Goal: Task Accomplishment & Management: Use online tool/utility

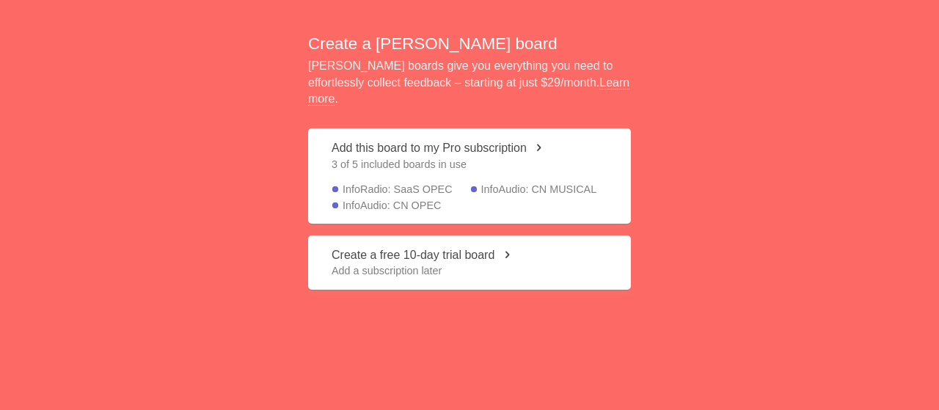
click at [535, 140] on button "Add this board to my Pro subscription 3 of 5 included boards in use InfoRadio: …" at bounding box center [469, 175] width 323 height 95
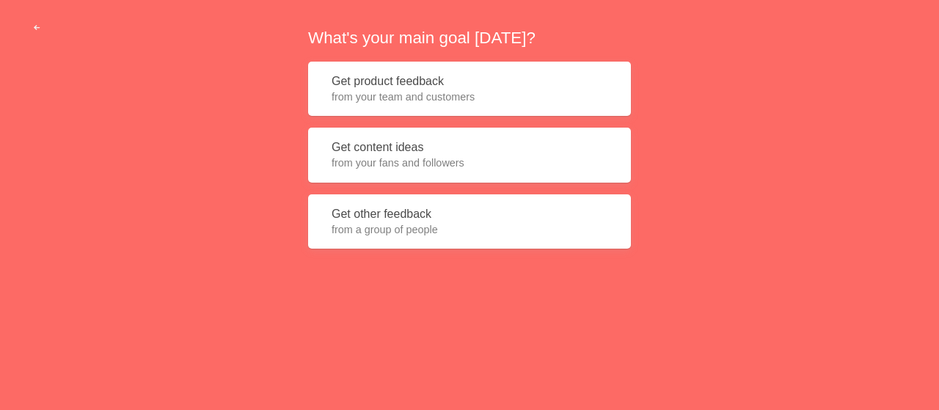
click at [403, 149] on button "Get content ideas from your fans and followers" at bounding box center [469, 155] width 323 height 55
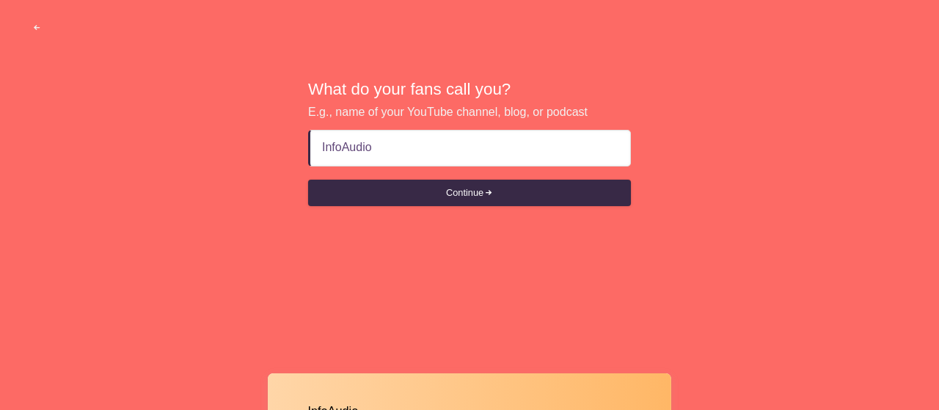
type input "InfoAudio"
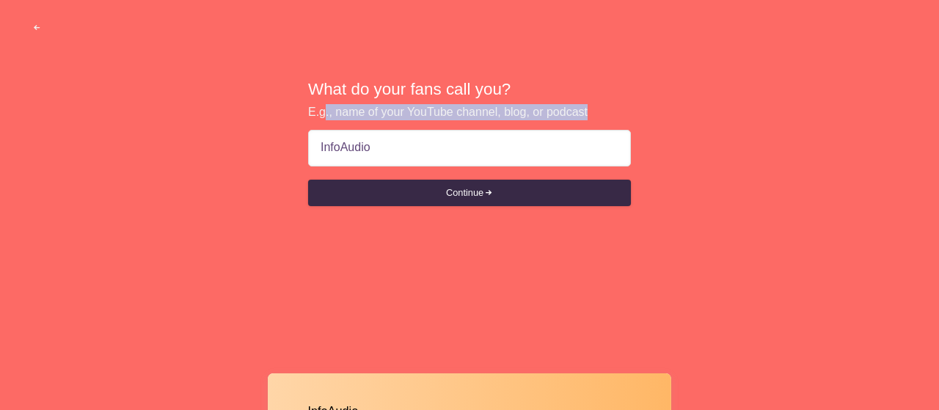
drag, startPoint x: 321, startPoint y: 113, endPoint x: 585, endPoint y: 106, distance: 263.5
click at [585, 106] on p "E.g., name of your YouTube channel, blog, or podcast" at bounding box center [469, 112] width 323 height 16
click at [651, 115] on div "What do your fans call you? E.g., name of your YouTube channel, blog, or podcas…" at bounding box center [469, 143] width 939 height 287
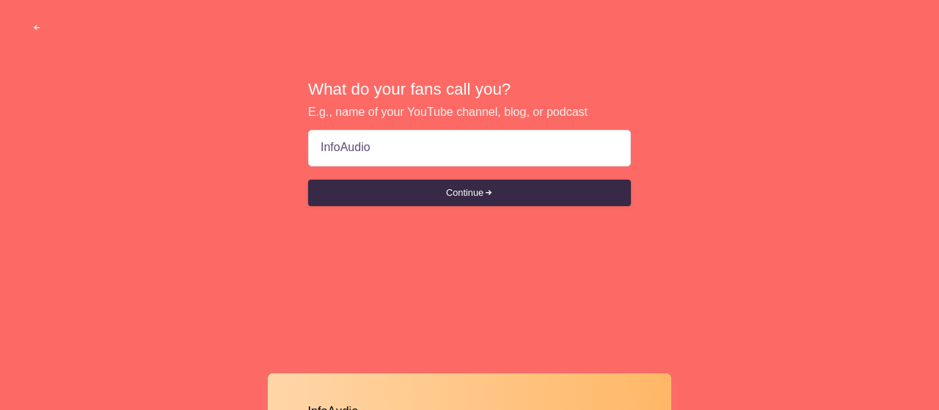
click at [386, 151] on input "InfoAudio" at bounding box center [470, 148] width 298 height 35
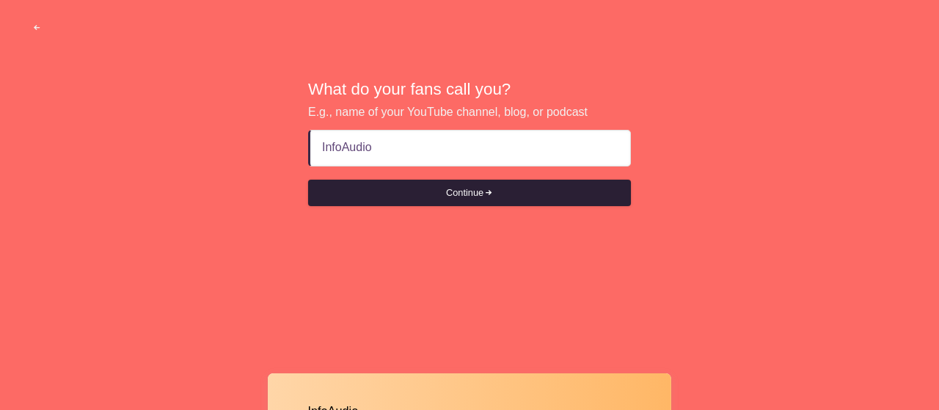
click at [463, 202] on button "Continue" at bounding box center [469, 193] width 323 height 26
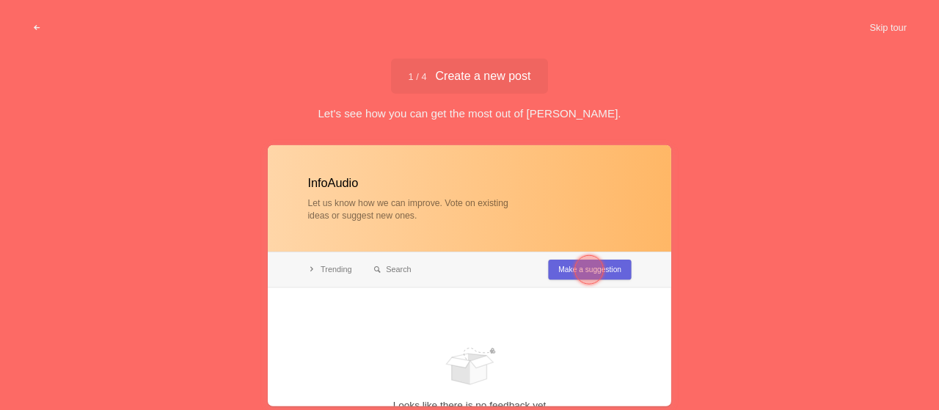
click at [598, 268] on div at bounding box center [588, 269] width 29 height 29
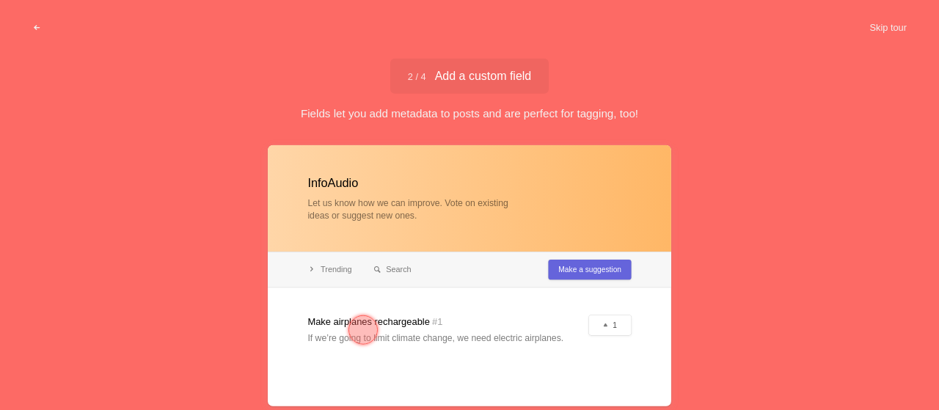
click at [357, 332] on div at bounding box center [362, 329] width 29 height 29
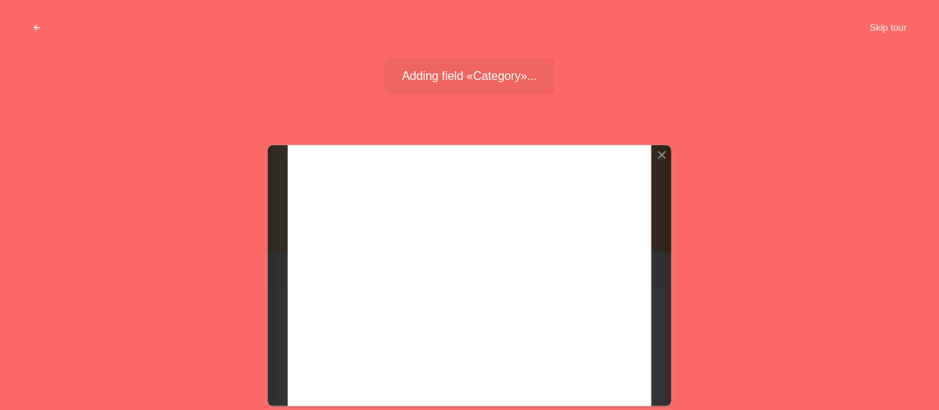
click at [39, 30] on span "button" at bounding box center [37, 28] width 10 height 10
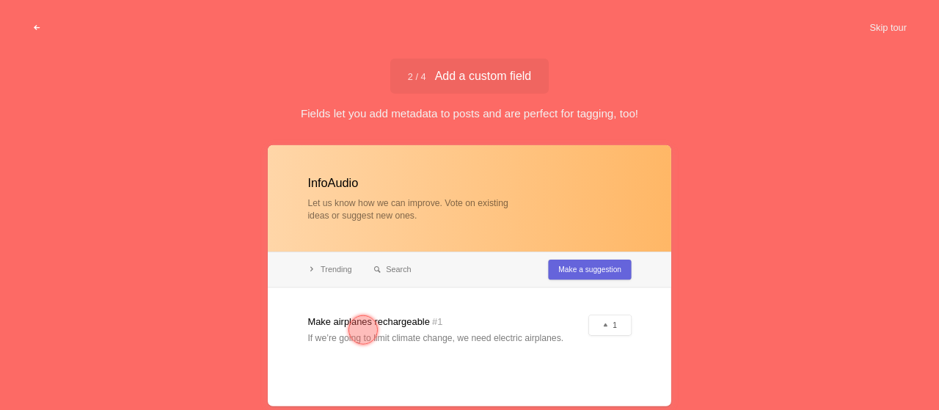
click at [38, 29] on span "button" at bounding box center [37, 28] width 10 height 10
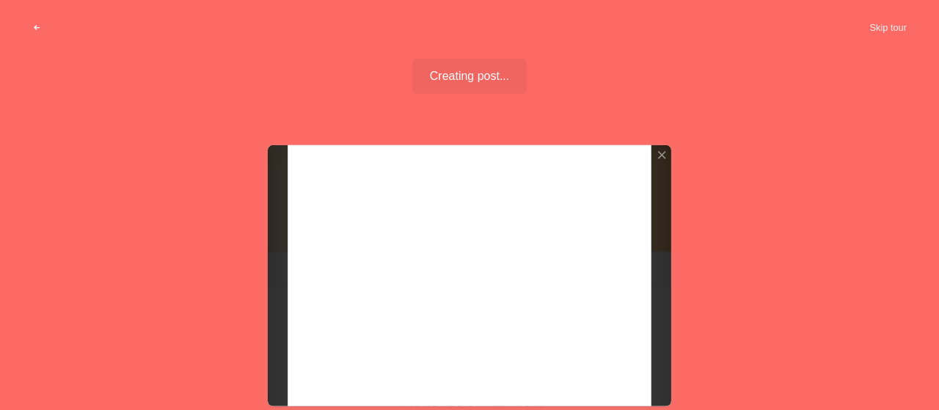
click at [38, 29] on span "button" at bounding box center [37, 28] width 10 height 10
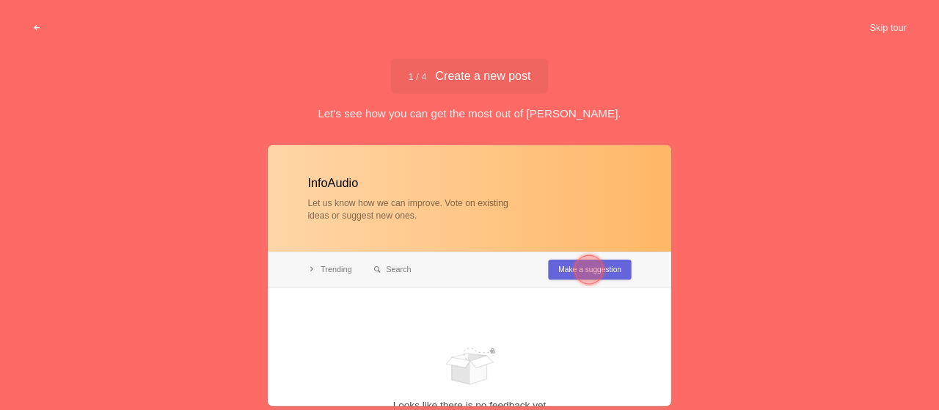
click at [38, 29] on span "button" at bounding box center [37, 28] width 10 height 10
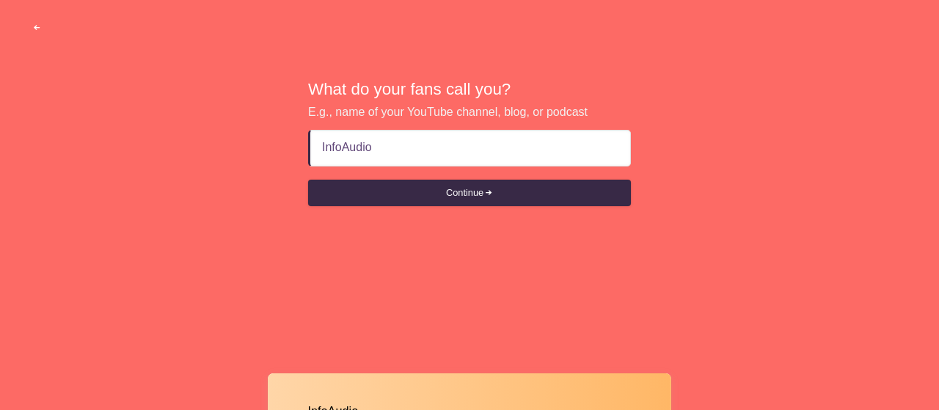
click at [38, 29] on span "button" at bounding box center [37, 28] width 10 height 10
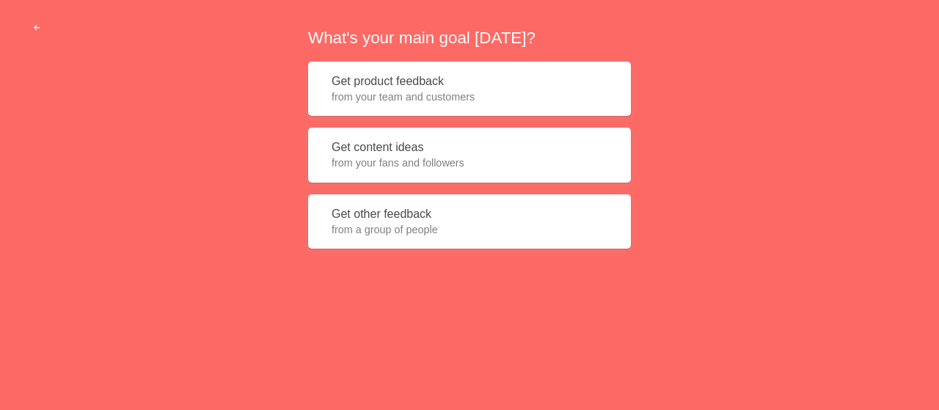
click at [38, 29] on span "button" at bounding box center [37, 28] width 10 height 10
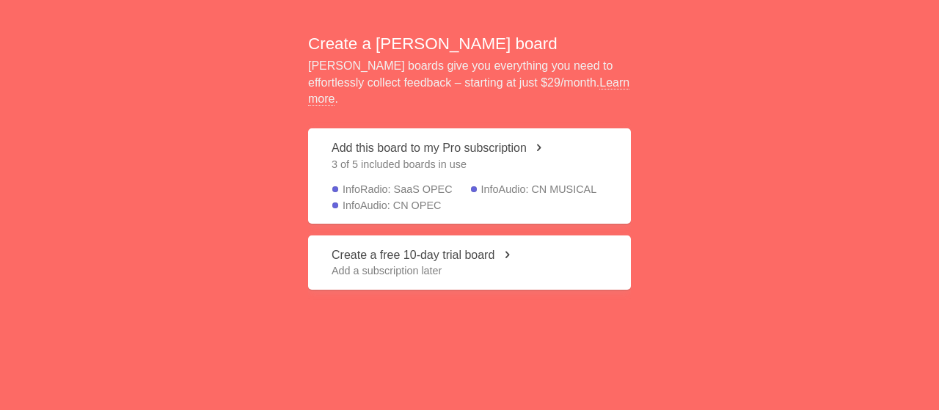
click at [529, 141] on button "Add this board to my Pro subscription 3 of 5 included boards in use InfoRadio: …" at bounding box center [469, 175] width 323 height 95
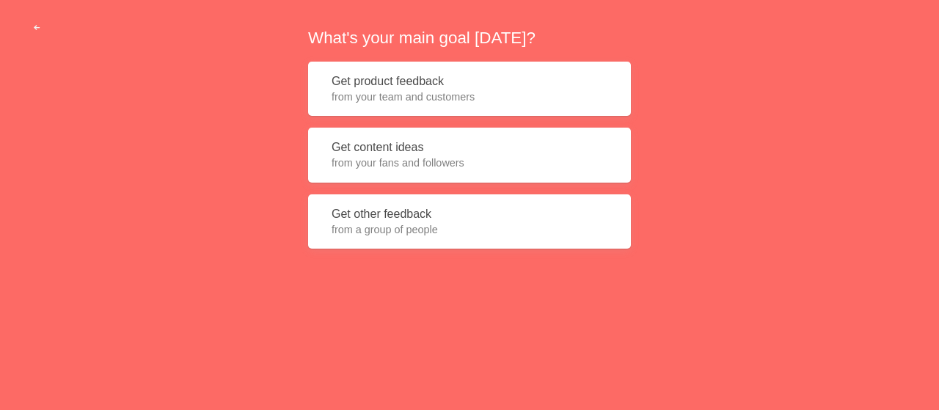
click at [446, 92] on span "from your team and customers" at bounding box center [470, 97] width 276 height 15
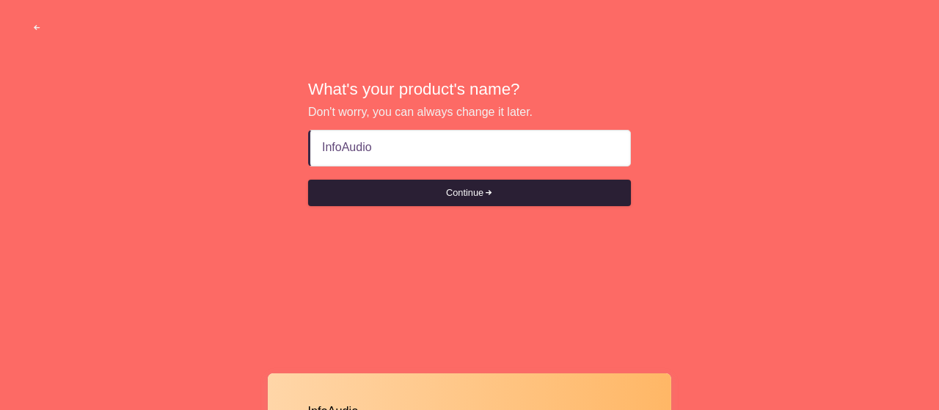
click at [456, 188] on button "Continue" at bounding box center [469, 193] width 323 height 26
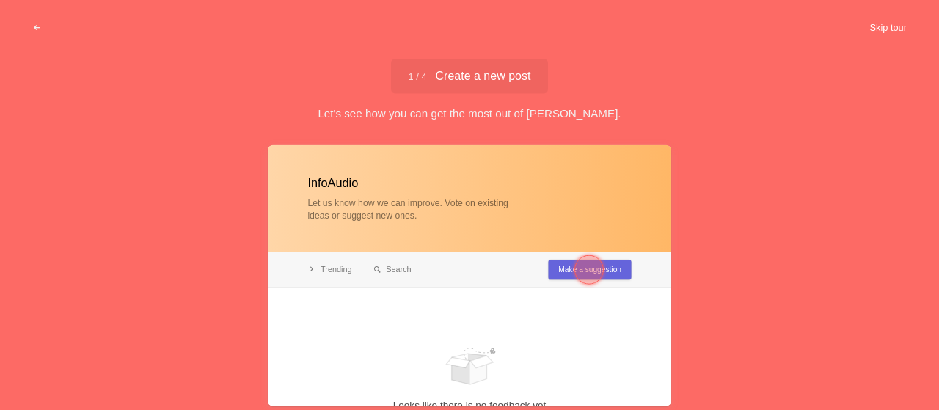
click at [891, 21] on button "Skip tour" at bounding box center [888, 28] width 73 height 26
